Goal: Task Accomplishment & Management: Manage account settings

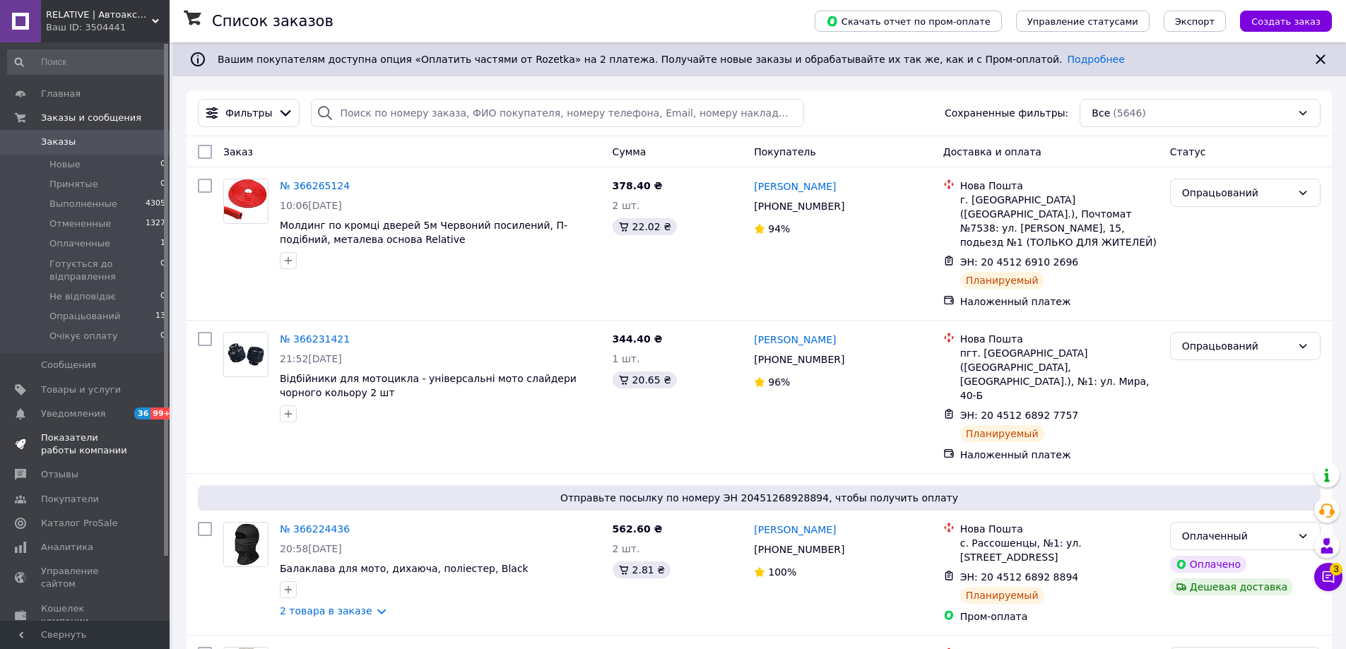
click at [79, 428] on link "Показатели работы компании" at bounding box center [87, 444] width 174 height 37
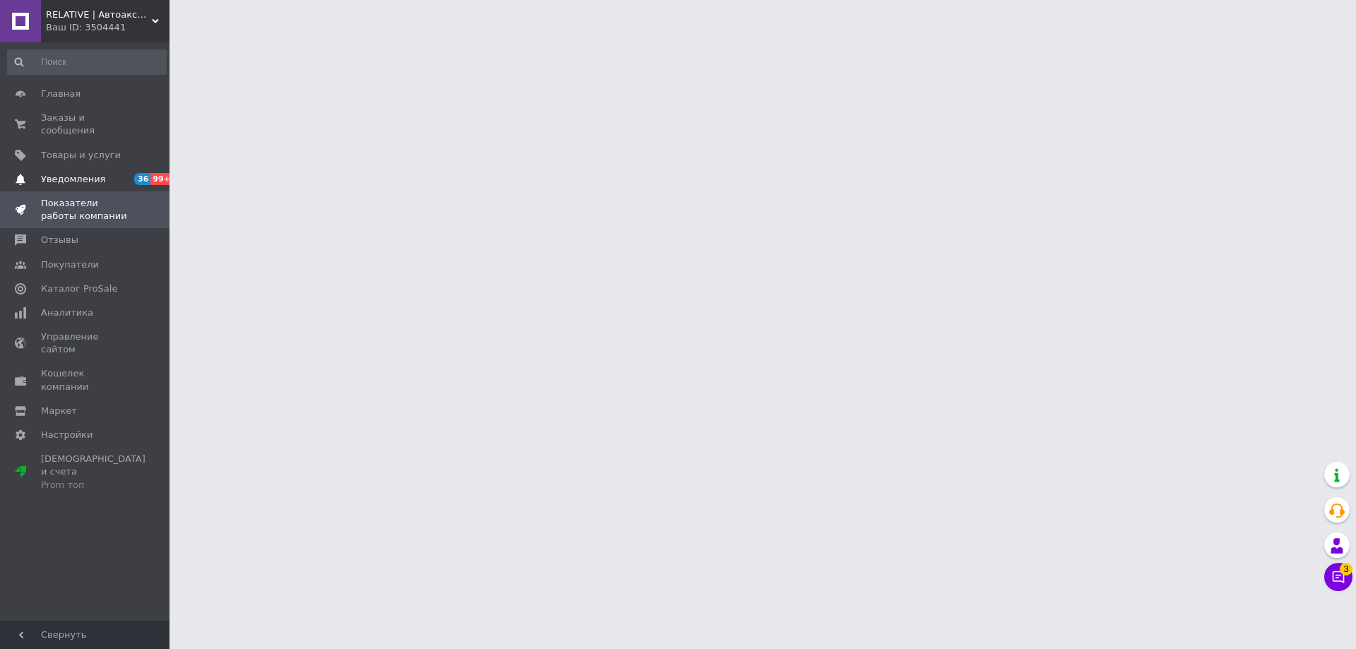
click at [96, 173] on span "Уведомления" at bounding box center [73, 179] width 64 height 13
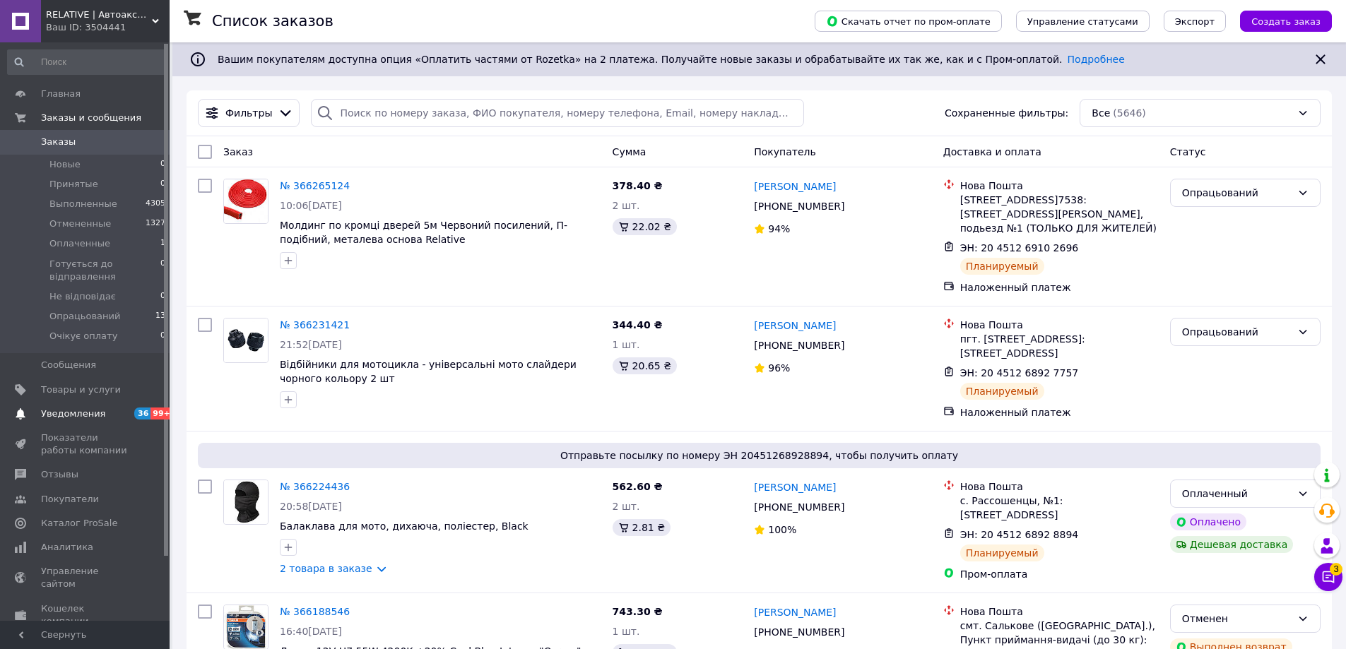
click at [120, 410] on span "Уведомления" at bounding box center [86, 414] width 90 height 13
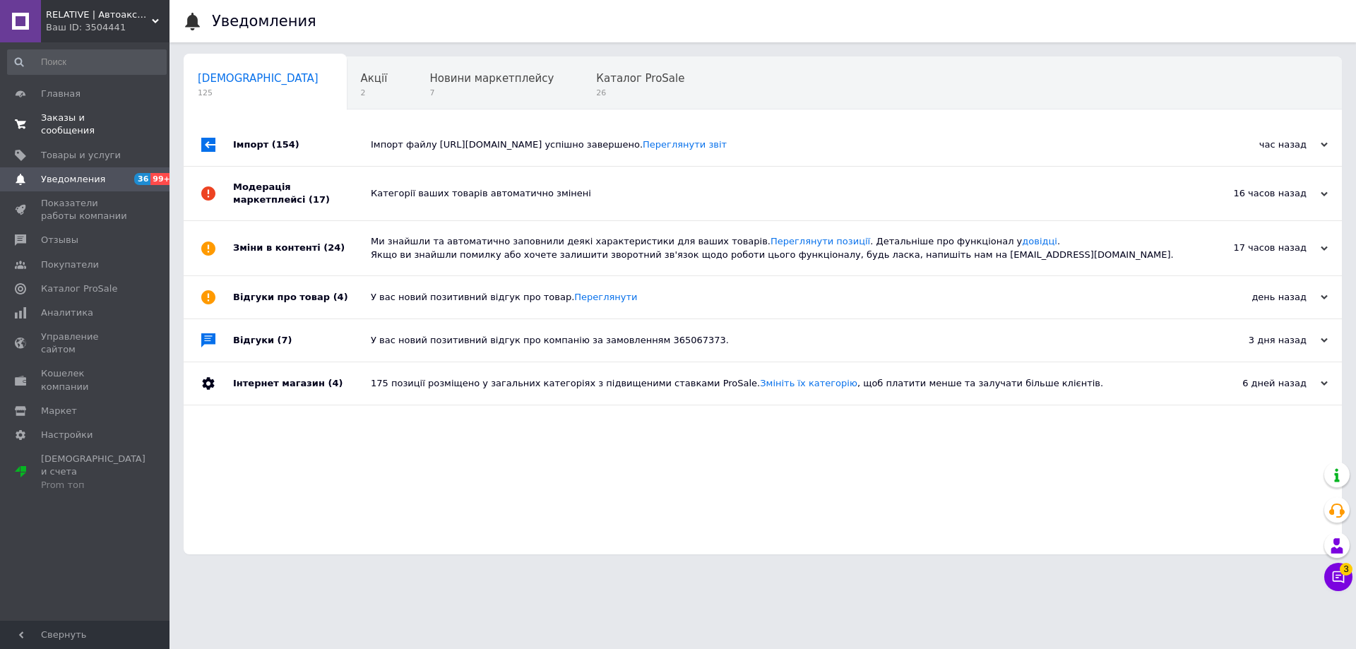
click at [88, 119] on span "Заказы и сообщения" at bounding box center [86, 124] width 90 height 25
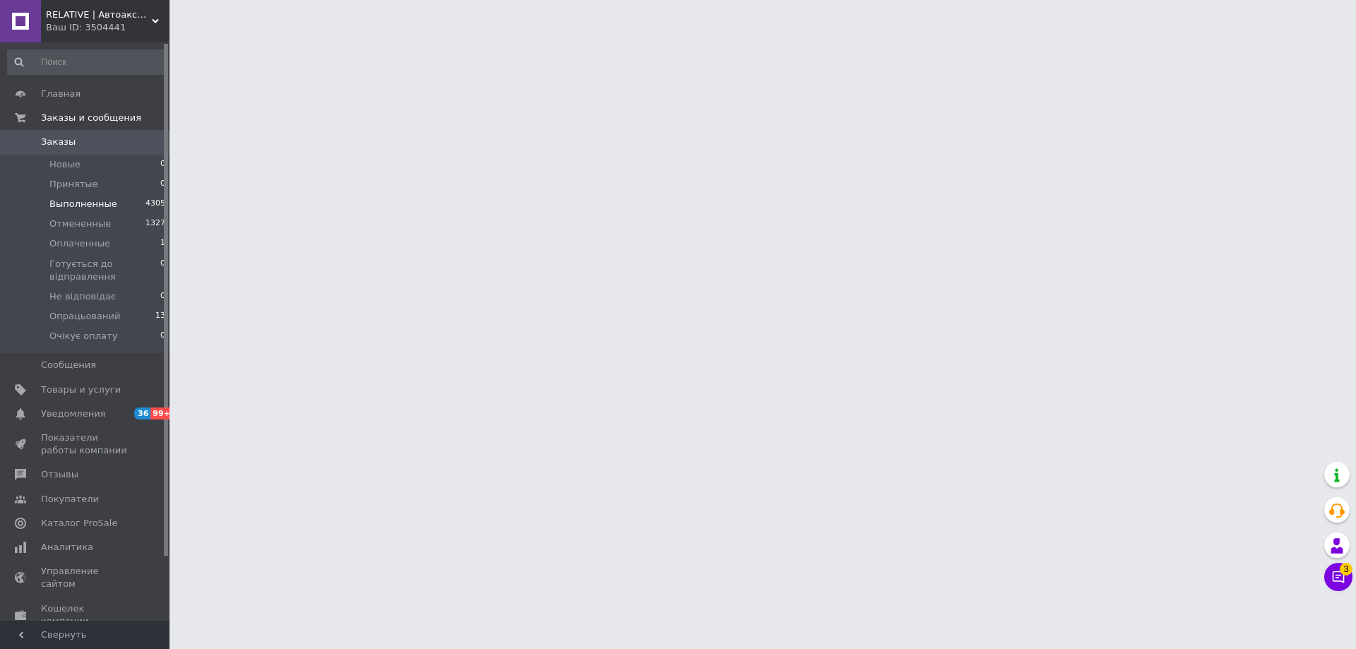
click at [83, 198] on span "Выполненные" at bounding box center [83, 204] width 68 height 13
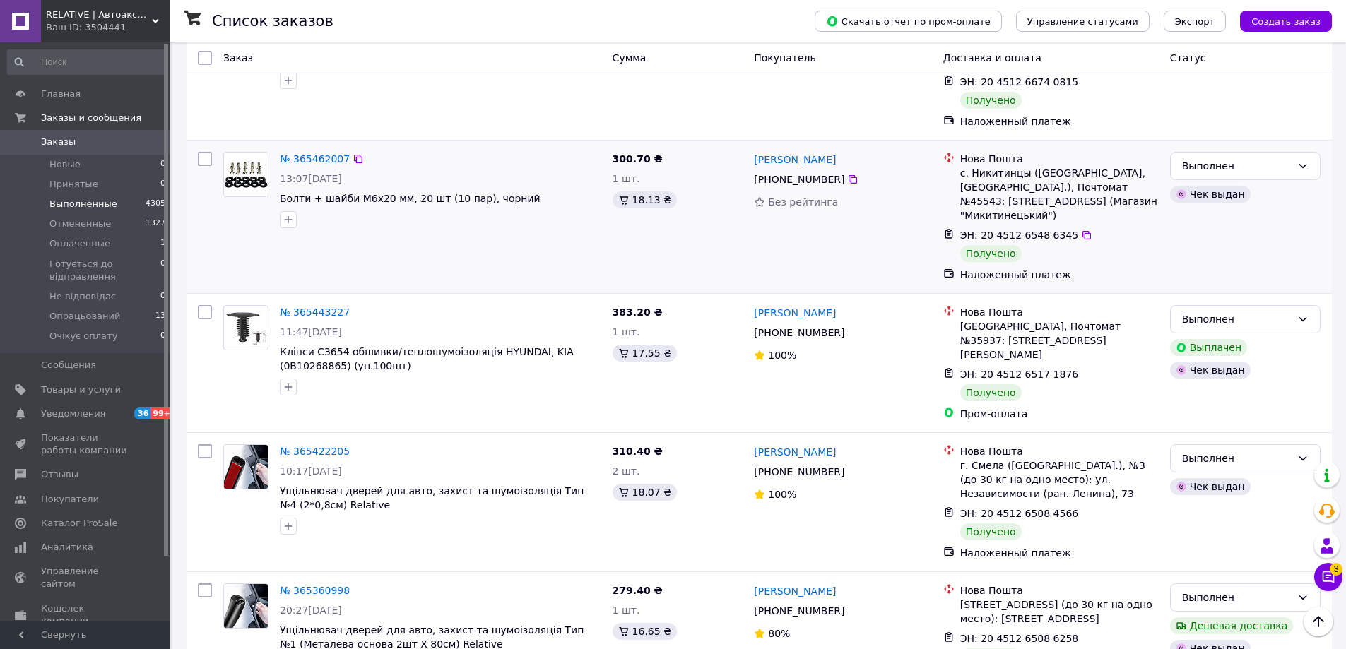
scroll to position [495, 0]
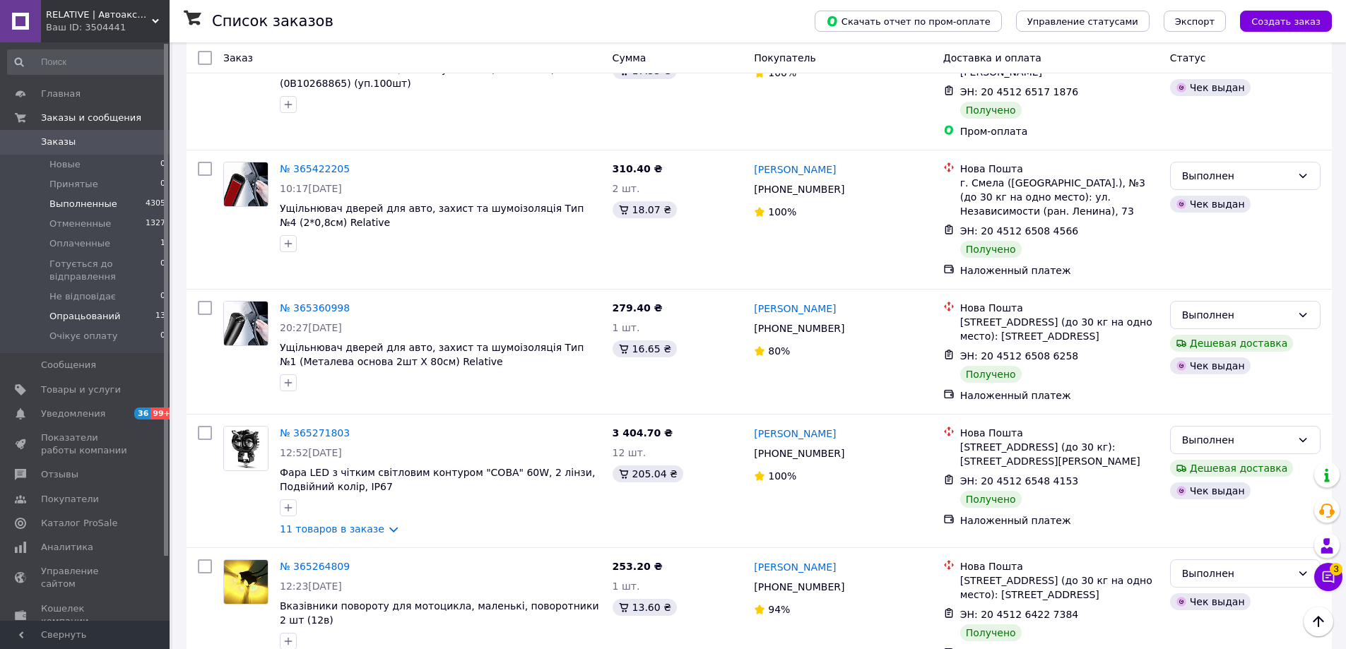
click at [107, 316] on span "Опрацьований" at bounding box center [84, 316] width 71 height 13
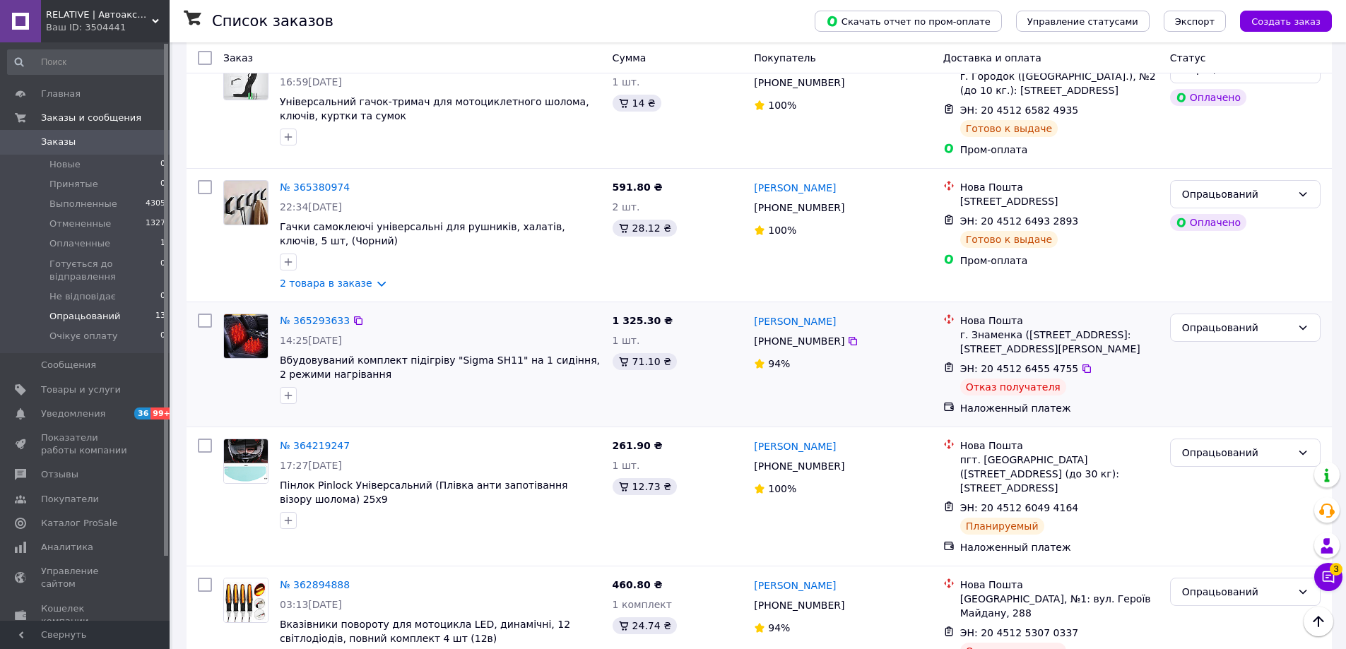
scroll to position [1218, 0]
